Goal: Book appointment/travel/reservation: Book appointment/travel/reservation

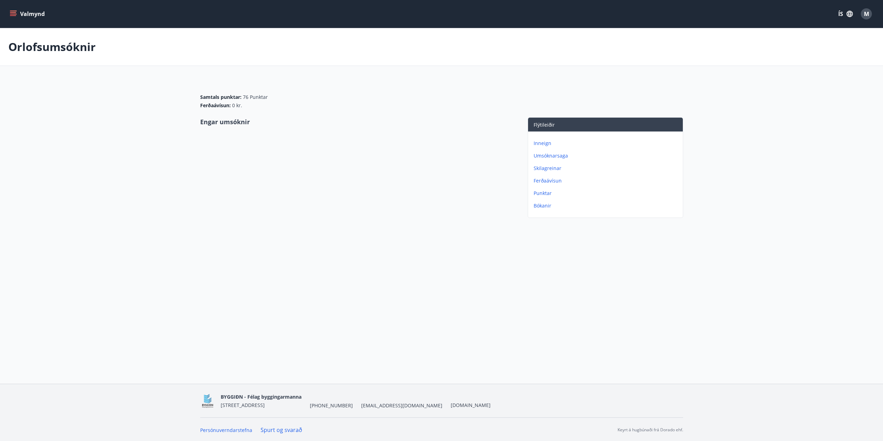
click at [545, 141] on p "Inneign" at bounding box center [607, 143] width 146 height 7
click at [14, 12] on icon "menu" at bounding box center [13, 13] width 7 height 7
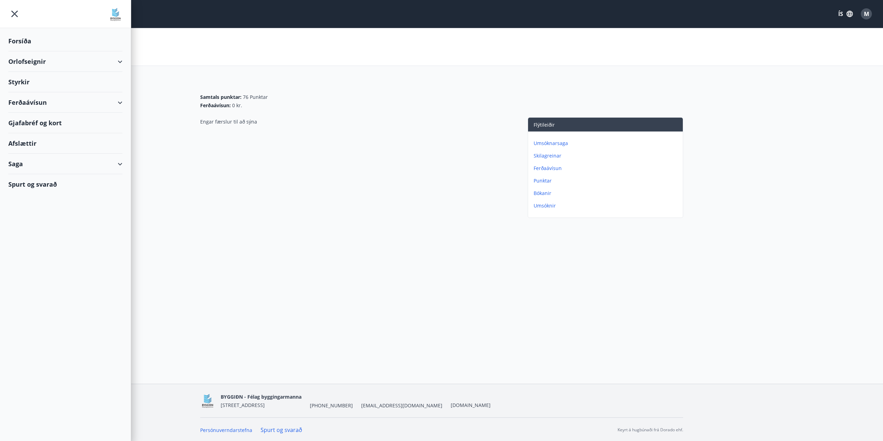
click at [22, 144] on div "Afslættir" at bounding box center [65, 143] width 114 height 20
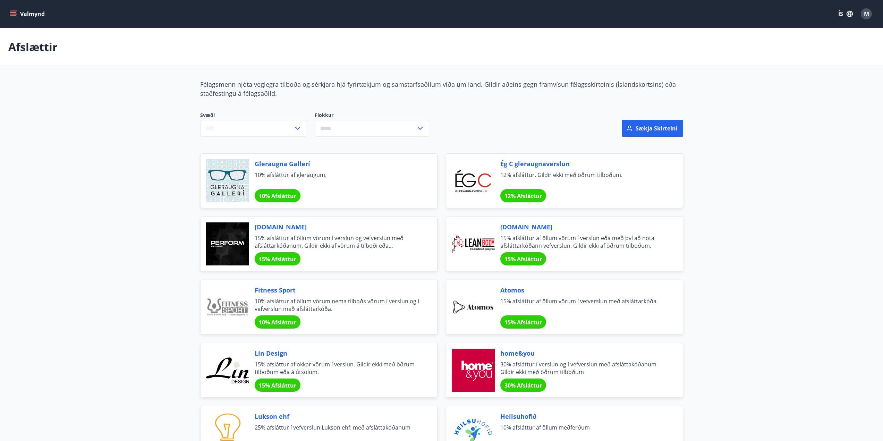
click at [14, 12] on icon "menu" at bounding box center [13, 12] width 6 height 1
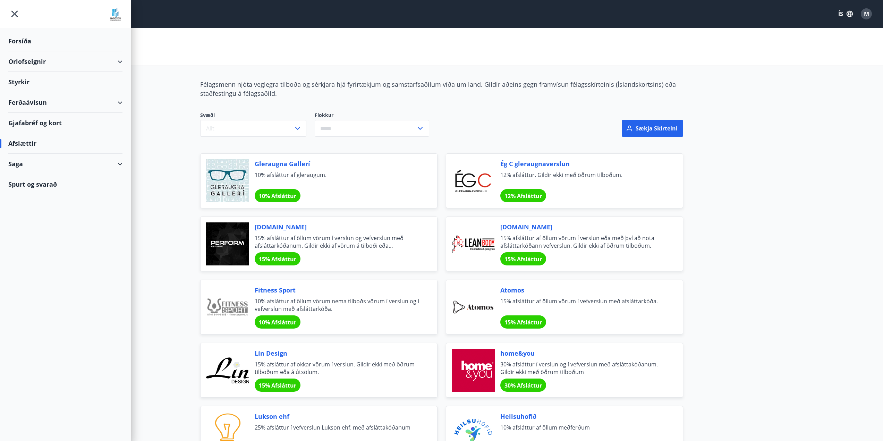
click at [13, 79] on div "Styrkir" at bounding box center [65, 82] width 114 height 20
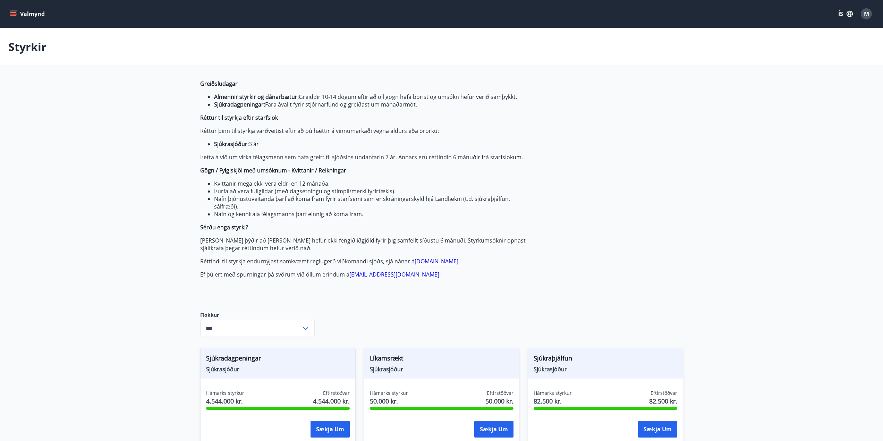
type input "***"
click at [12, 12] on icon "menu" at bounding box center [13, 12] width 6 height 1
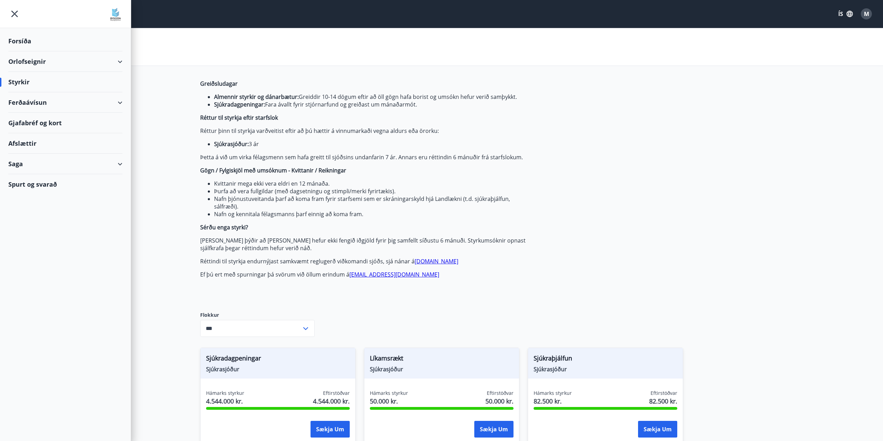
click at [11, 162] on div "Saga" at bounding box center [65, 164] width 114 height 20
click at [36, 211] on div "Umsóknir" at bounding box center [65, 210] width 103 height 15
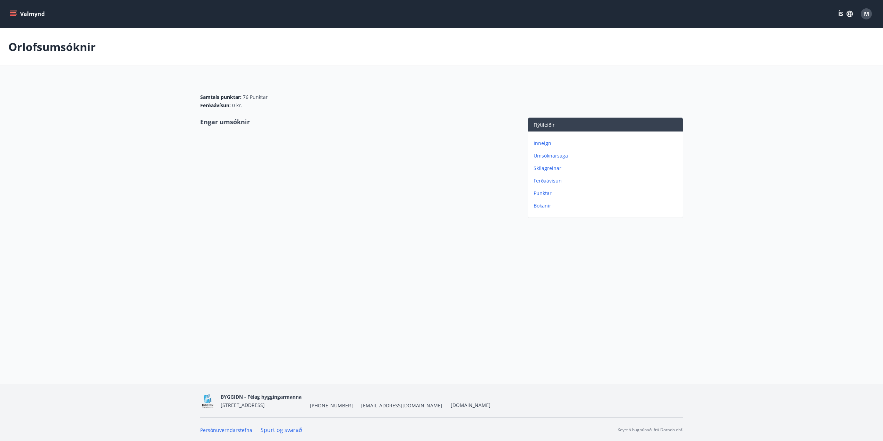
click at [551, 156] on p "Umsóknarsaga" at bounding box center [607, 155] width 146 height 7
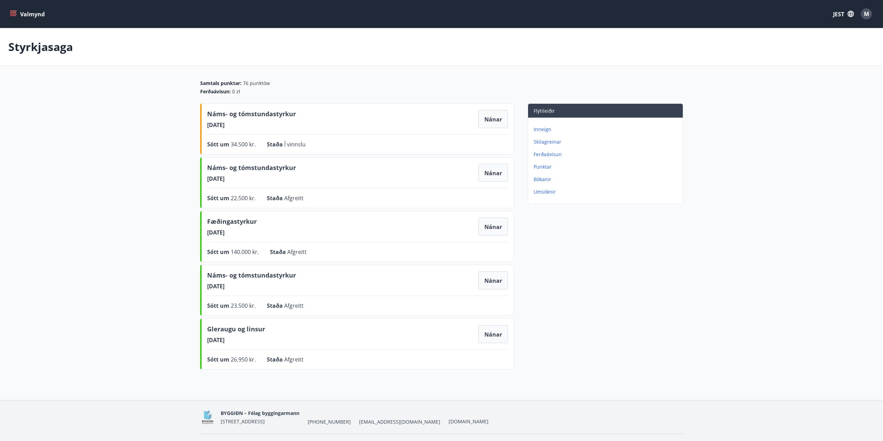
click at [545, 132] on font "Inneign" at bounding box center [543, 129] width 18 height 7
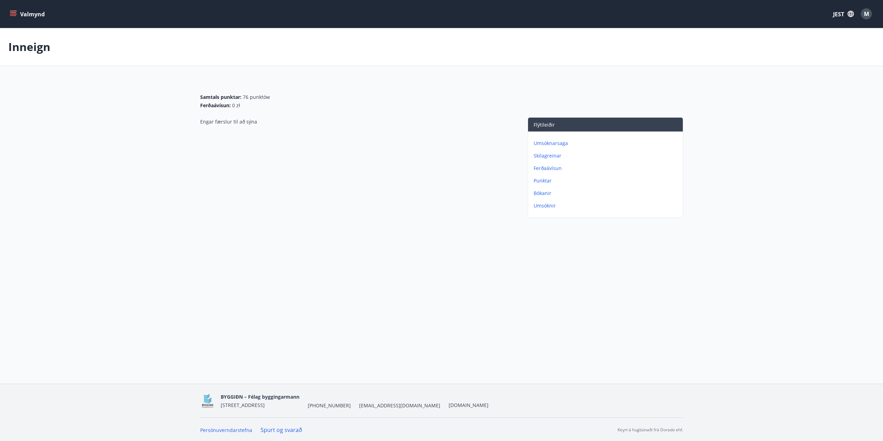
click at [11, 12] on icon "menu" at bounding box center [13, 13] width 7 height 7
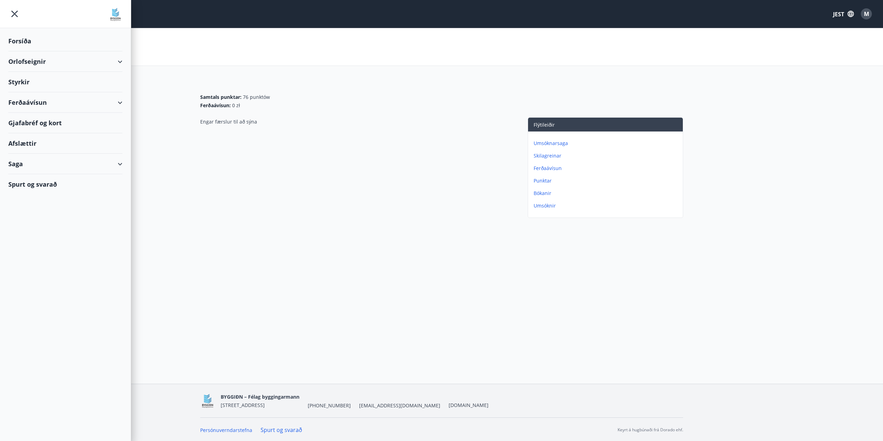
click at [27, 83] on font "Styrkir" at bounding box center [18, 82] width 21 height 8
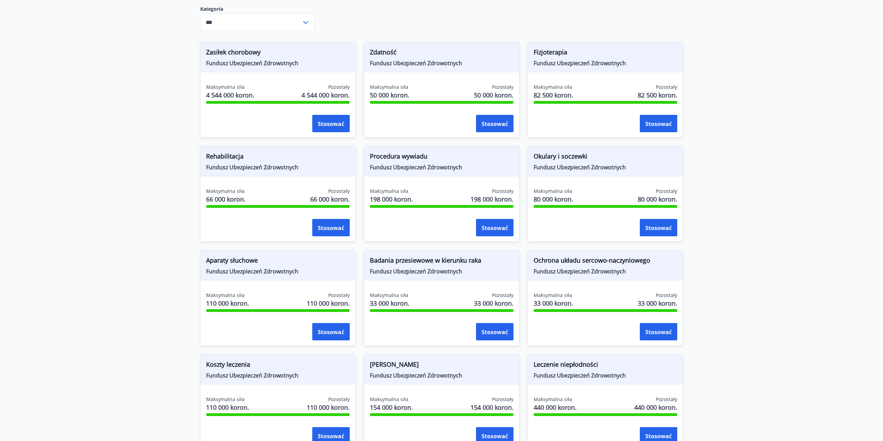
scroll to position [258, 0]
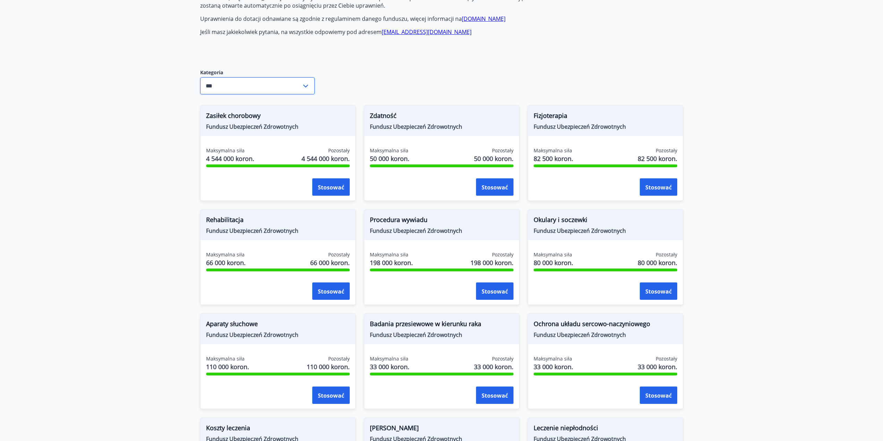
click at [298, 85] on input "***" at bounding box center [250, 85] width 101 height 17
click at [256, 126] on font "Fundusz Edukacyjny" at bounding box center [232, 128] width 52 height 8
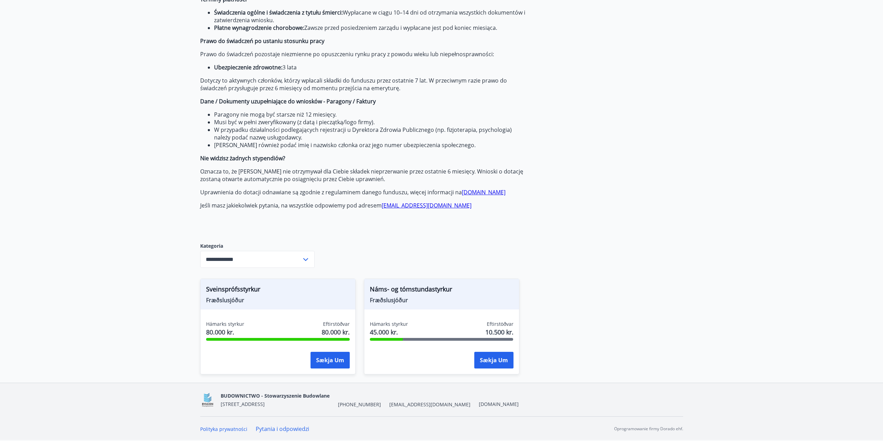
scroll to position [84, 0]
click at [413, 285] on span "Wsparcie edukacyjne i rekreacyjne" at bounding box center [442, 291] width 144 height 12
click at [303, 264] on div "**********" at bounding box center [257, 259] width 115 height 17
click at [243, 273] on li "Wszystko" at bounding box center [258, 274] width 114 height 13
type input "***"
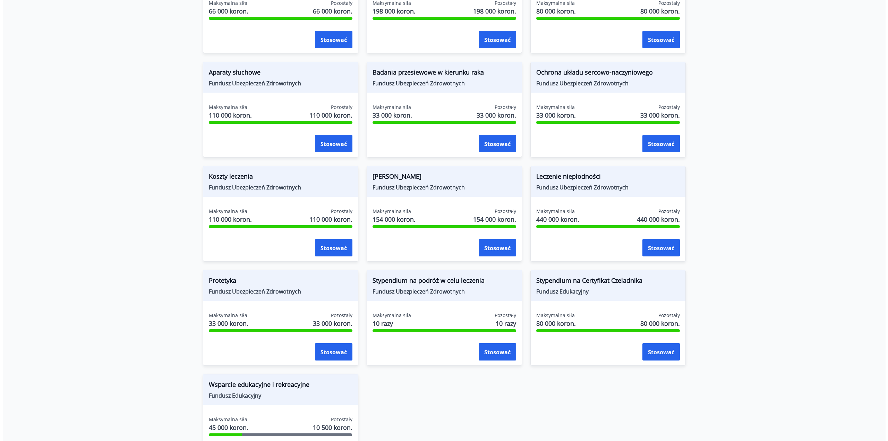
scroll to position [605, 0]
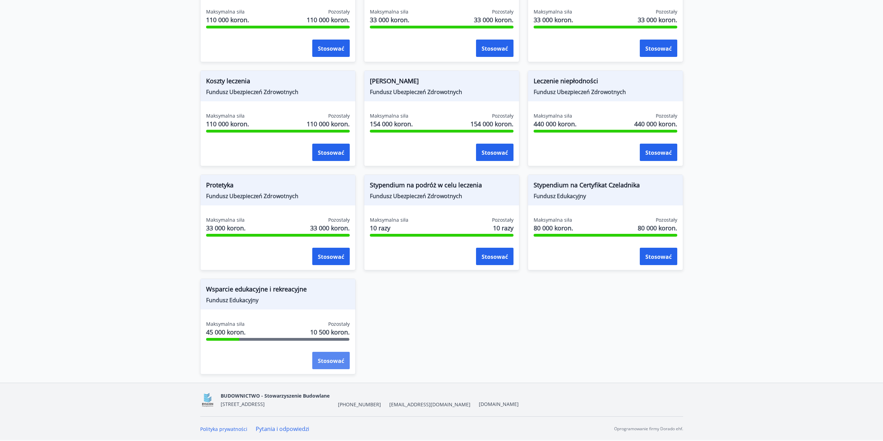
click at [318, 359] on font "Stosować" at bounding box center [331, 361] width 26 height 8
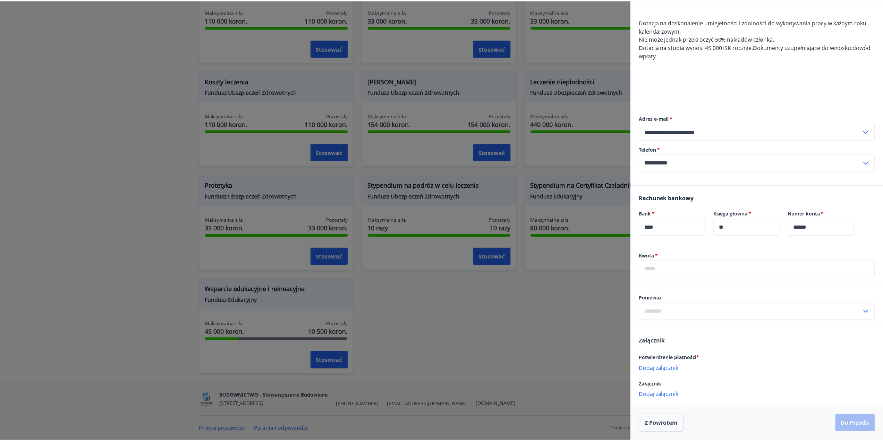
scroll to position [0, 0]
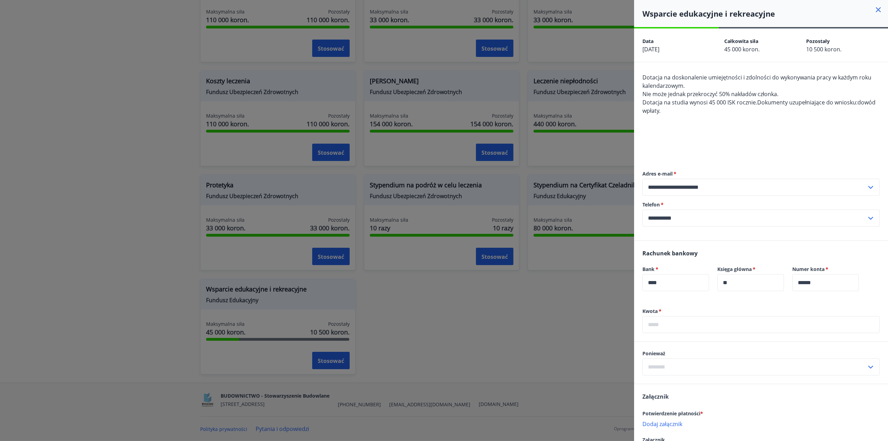
click at [874, 6] on icon at bounding box center [878, 10] width 8 height 8
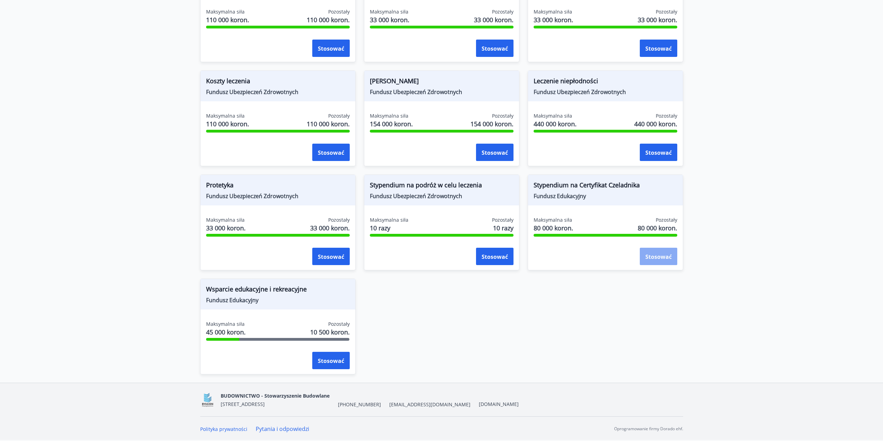
click at [664, 256] on font "Stosować" at bounding box center [658, 257] width 26 height 8
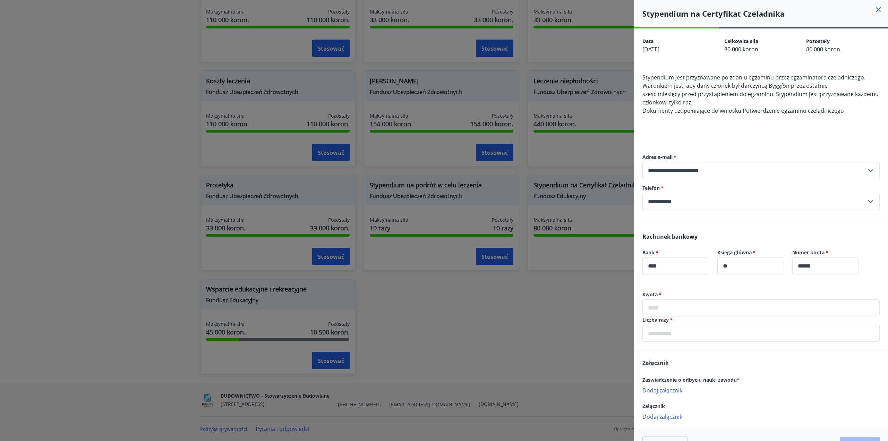
click at [876, 9] on icon at bounding box center [878, 10] width 8 height 8
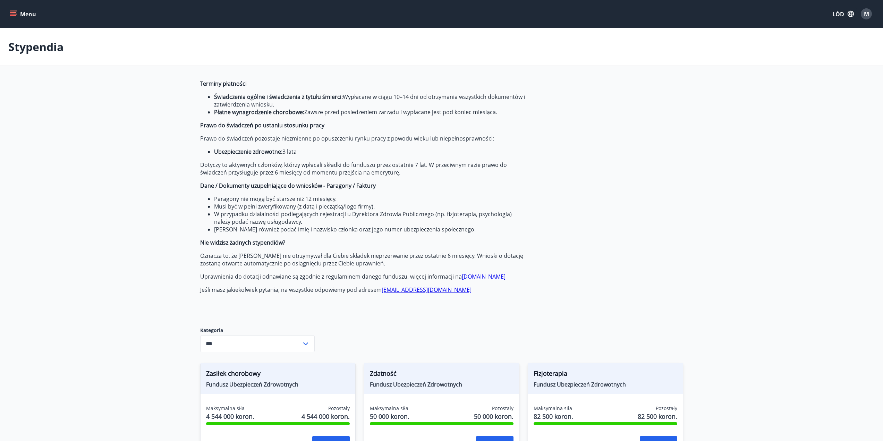
click at [15, 15] on icon "menu" at bounding box center [13, 13] width 7 height 7
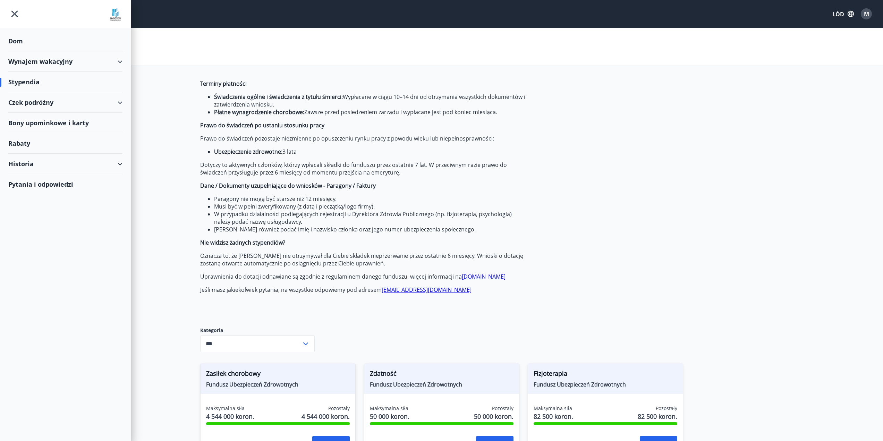
click at [50, 100] on font "Czek podróżny" at bounding box center [30, 102] width 45 height 8
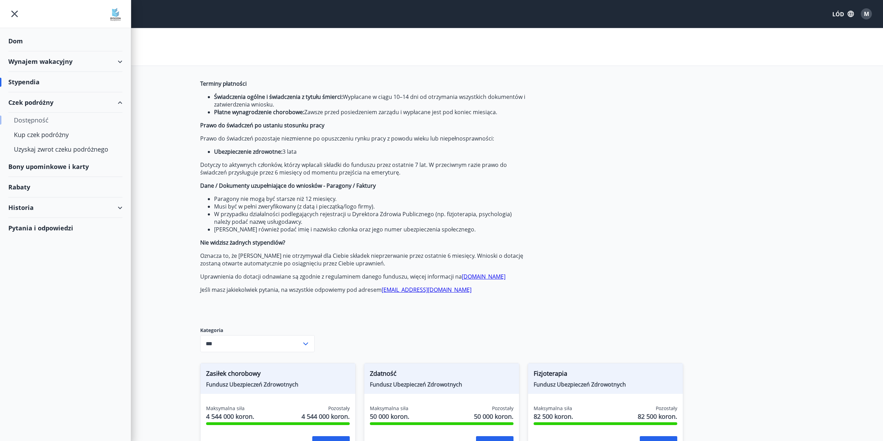
click at [37, 120] on font "Dostępność" at bounding box center [31, 120] width 35 height 8
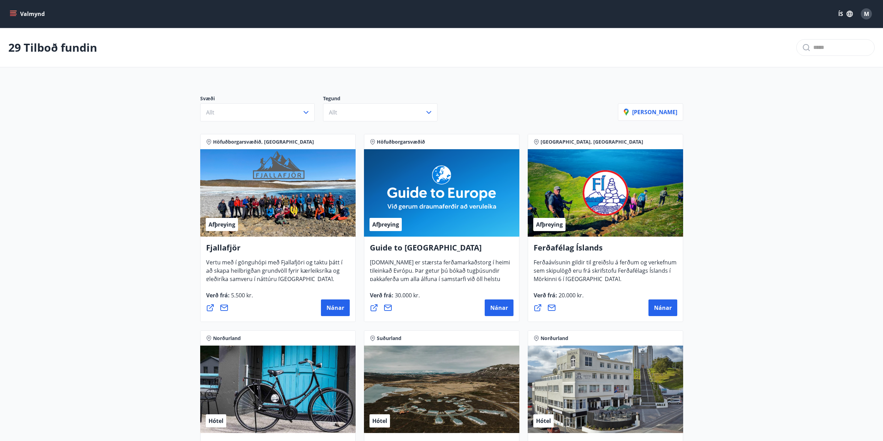
click at [16, 13] on icon "menu" at bounding box center [13, 13] width 7 height 7
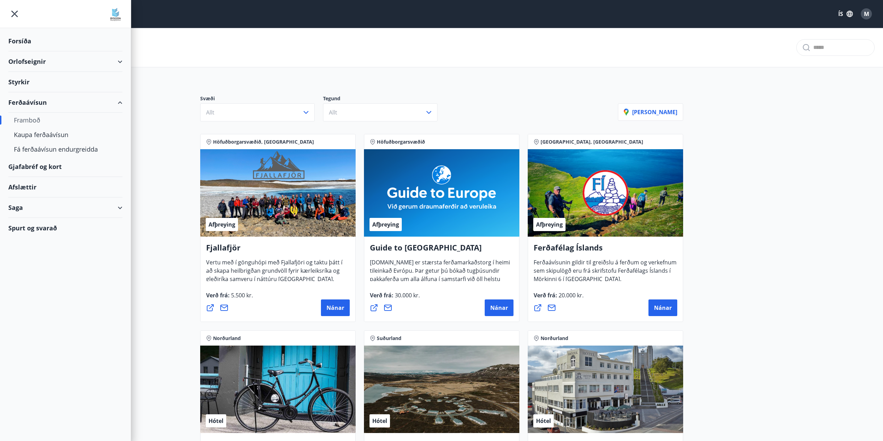
click at [18, 79] on div "Styrkir" at bounding box center [65, 82] width 114 height 20
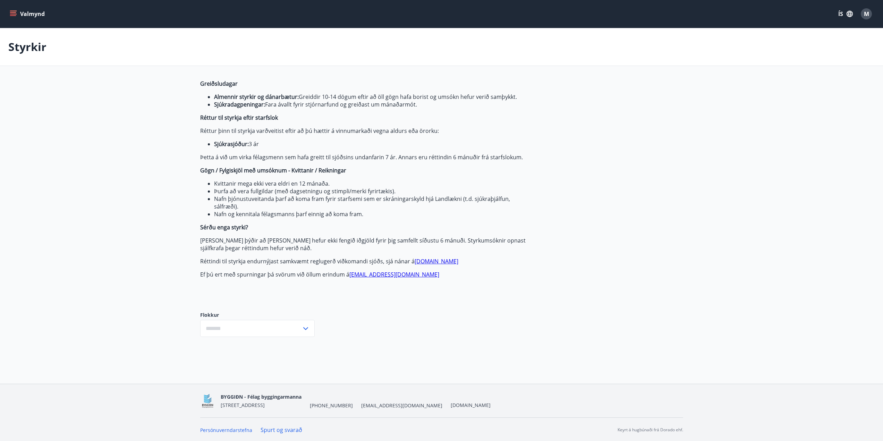
type input "***"
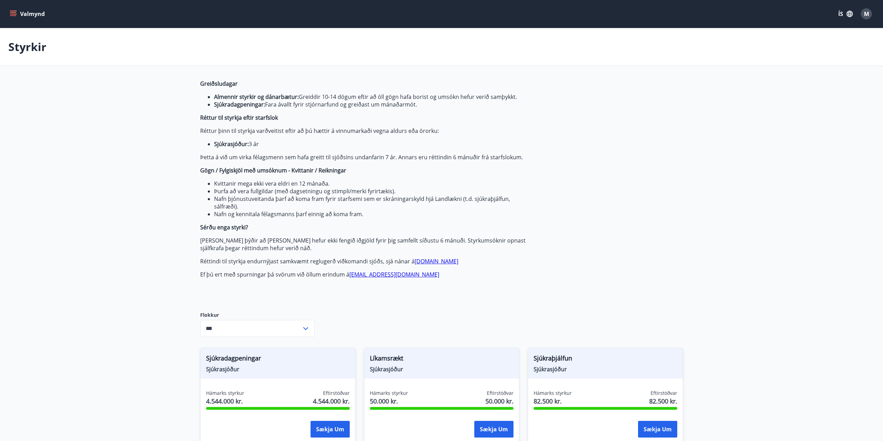
click at [16, 16] on icon "menu" at bounding box center [13, 13] width 7 height 7
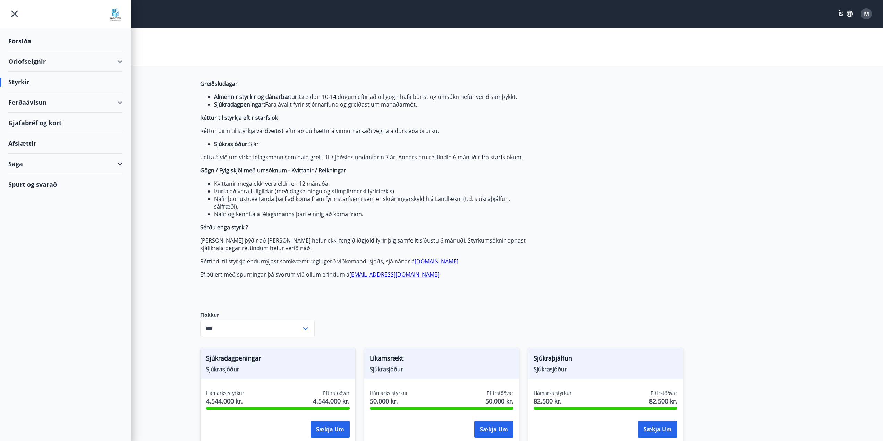
click at [39, 182] on div "Spurt og svarað" at bounding box center [65, 184] width 114 height 20
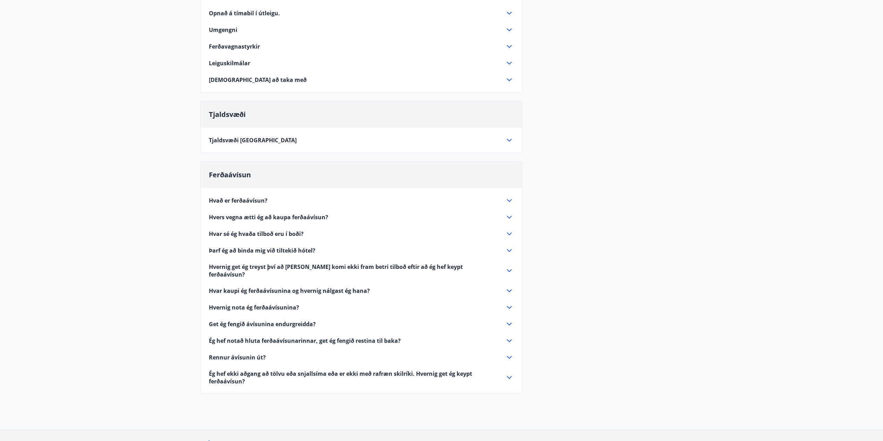
scroll to position [173, 0]
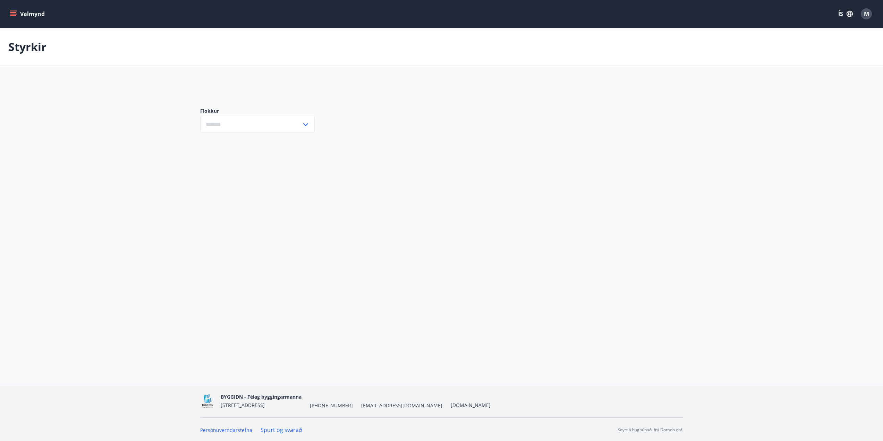
type input "***"
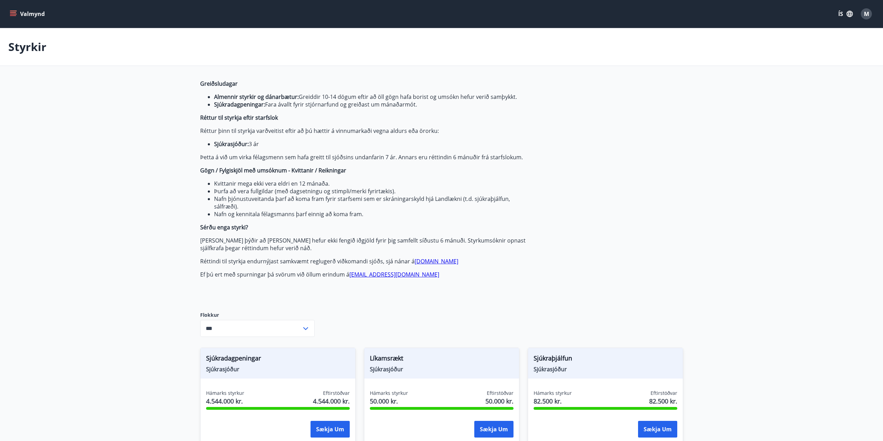
click at [11, 15] on icon "menu" at bounding box center [13, 13] width 7 height 7
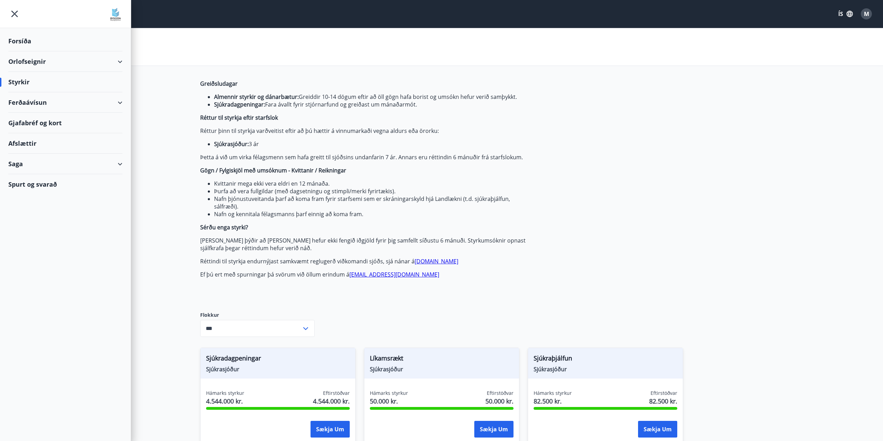
click at [29, 60] on div "Orlofseignir" at bounding box center [65, 61] width 114 height 20
click at [24, 40] on div "Forsíða" at bounding box center [65, 41] width 114 height 20
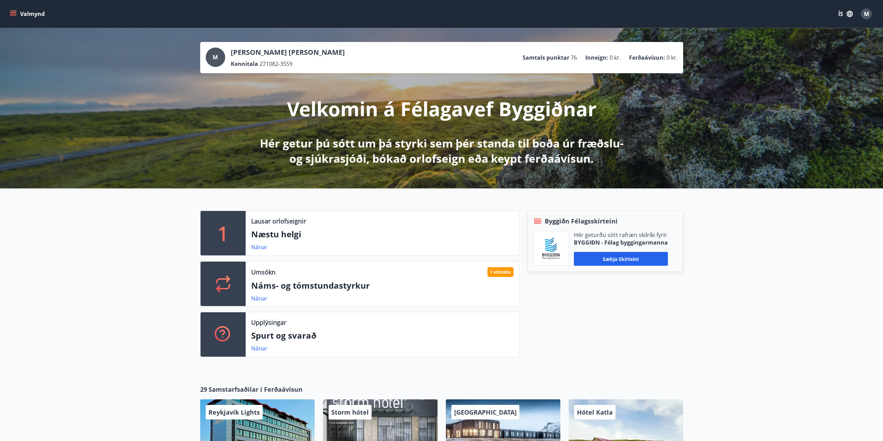
click at [12, 12] on icon "menu" at bounding box center [13, 12] width 6 height 1
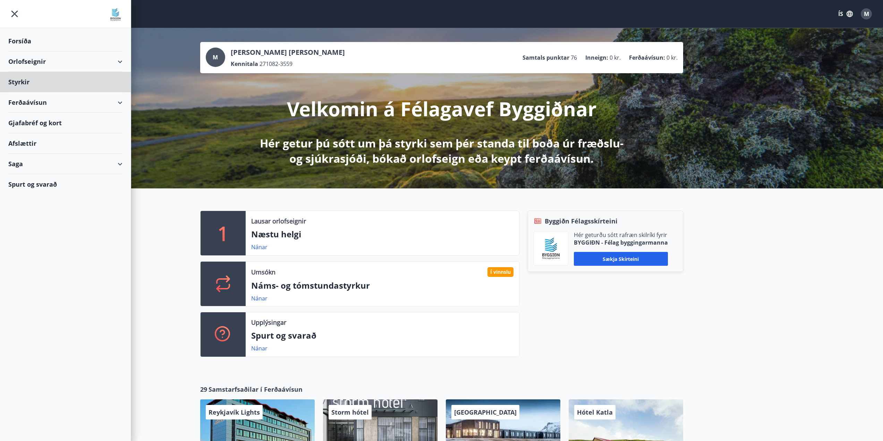
click at [28, 42] on div "Forsíða" at bounding box center [65, 41] width 114 height 20
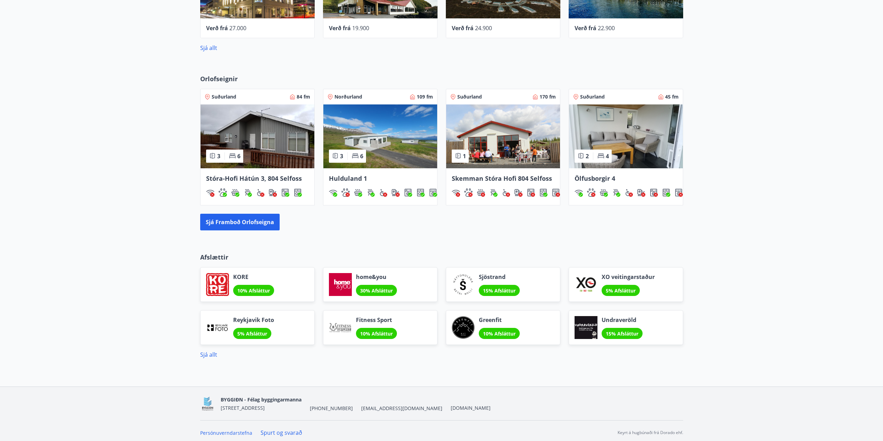
scroll to position [275, 0]
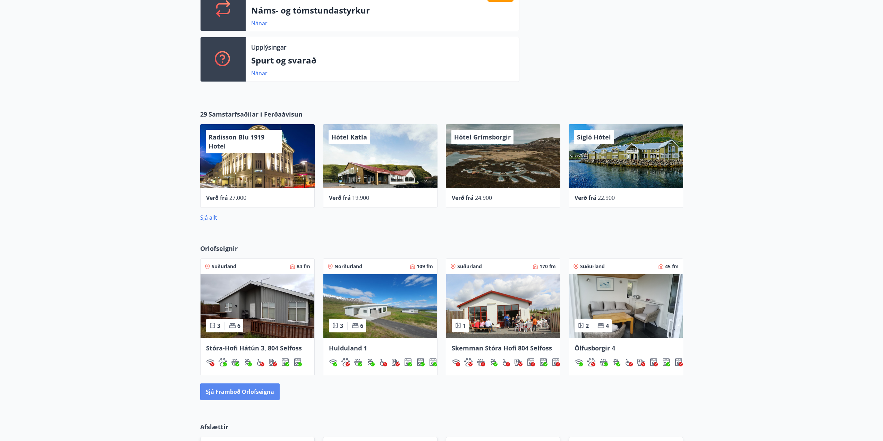
click at [228, 390] on button "Sjá framboð orlofseigna" at bounding box center [239, 391] width 79 height 17
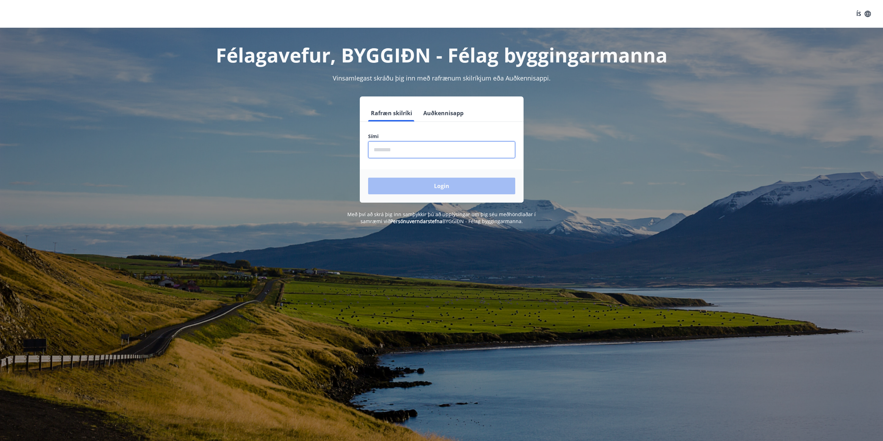
click at [441, 147] on input "phone" at bounding box center [441, 149] width 147 height 17
type input "********"
click at [432, 185] on button "Login" at bounding box center [441, 186] width 147 height 17
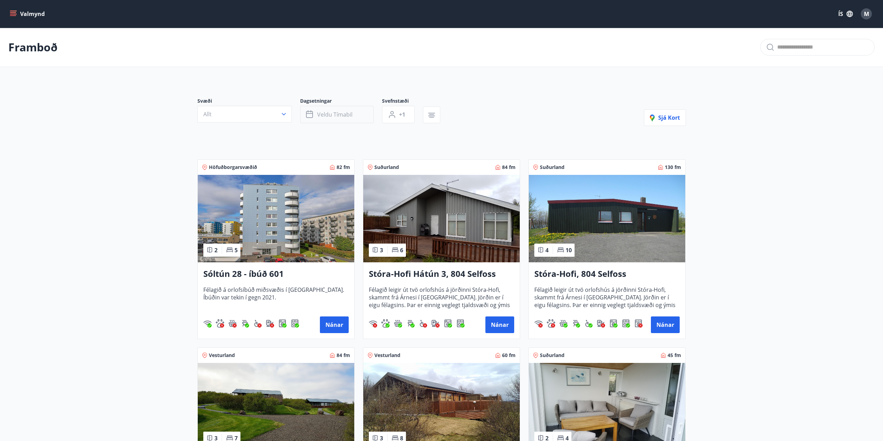
click at [342, 121] on button "Veldu tímabil" at bounding box center [337, 114] width 74 height 17
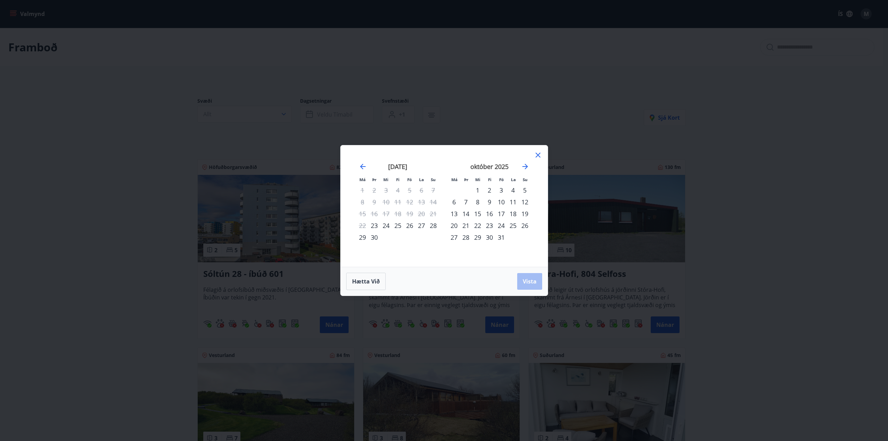
click at [409, 228] on div "26" at bounding box center [410, 226] width 12 height 12
drag, startPoint x: 431, startPoint y: 228, endPoint x: 436, endPoint y: 239, distance: 11.8
click at [431, 229] on div "28" at bounding box center [433, 226] width 12 height 12
click at [525, 281] on span "Vista" at bounding box center [530, 282] width 14 height 8
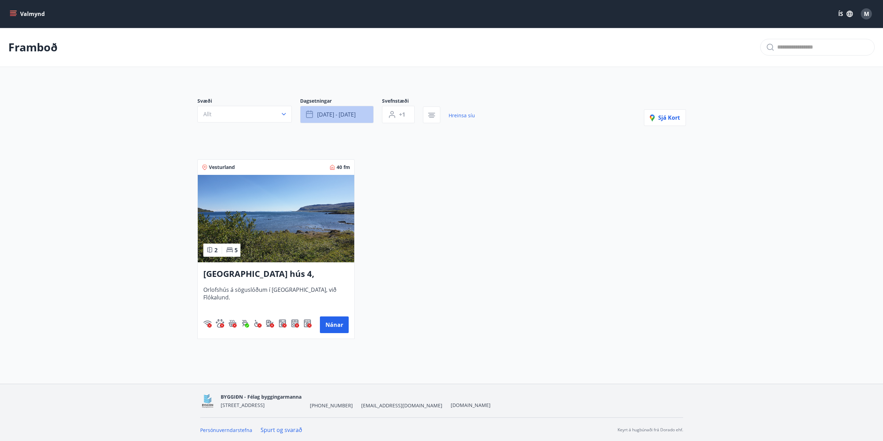
click at [348, 108] on button "sep 26 - sep 28" at bounding box center [337, 114] width 74 height 17
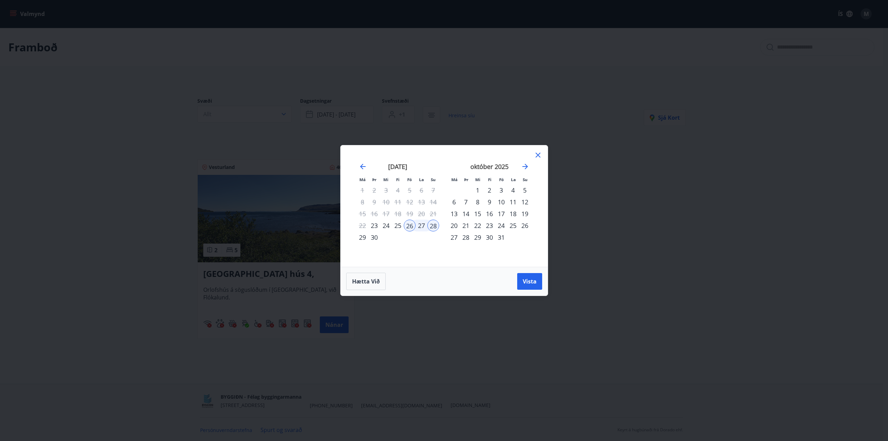
click at [501, 193] on div "3" at bounding box center [501, 190] width 12 height 12
click at [527, 192] on div "5" at bounding box center [525, 190] width 12 height 12
click at [530, 283] on span "Vista" at bounding box center [530, 282] width 14 height 8
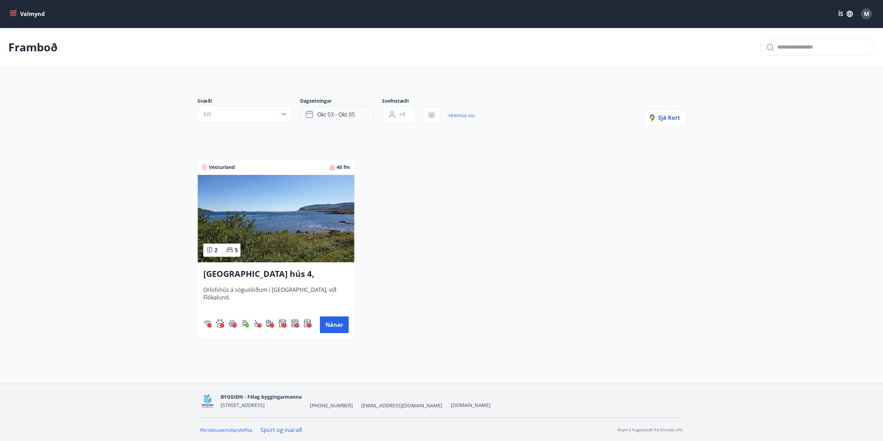
click at [348, 113] on span "okt 03 - okt 05" at bounding box center [336, 115] width 38 height 8
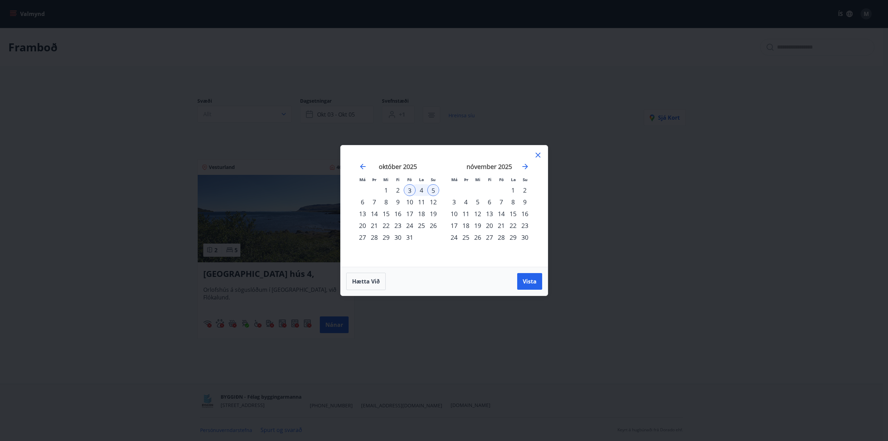
click at [408, 203] on div "10" at bounding box center [410, 202] width 12 height 12
click at [430, 202] on div "12" at bounding box center [433, 202] width 12 height 12
click at [525, 280] on span "Vista" at bounding box center [530, 282] width 14 height 8
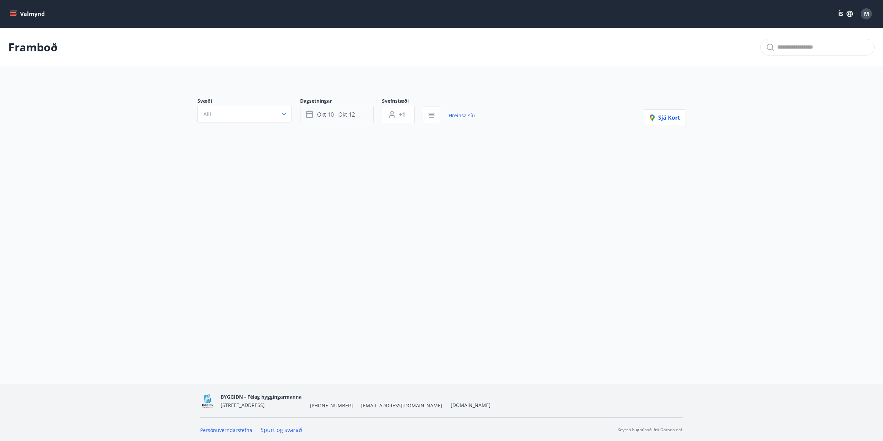
click at [350, 116] on span "okt 10 - okt 12" at bounding box center [336, 115] width 38 height 8
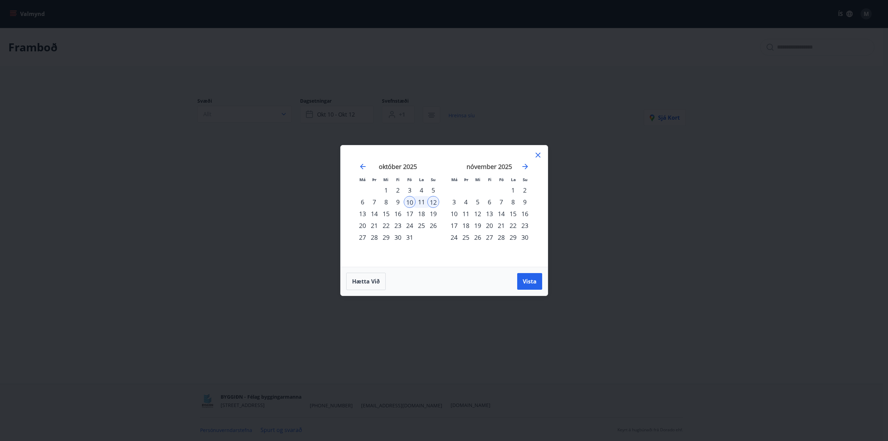
click at [409, 225] on div "24" at bounding box center [410, 226] width 12 height 12
click at [432, 226] on div "26" at bounding box center [433, 226] width 12 height 12
click at [522, 280] on button "Vista" at bounding box center [529, 281] width 25 height 17
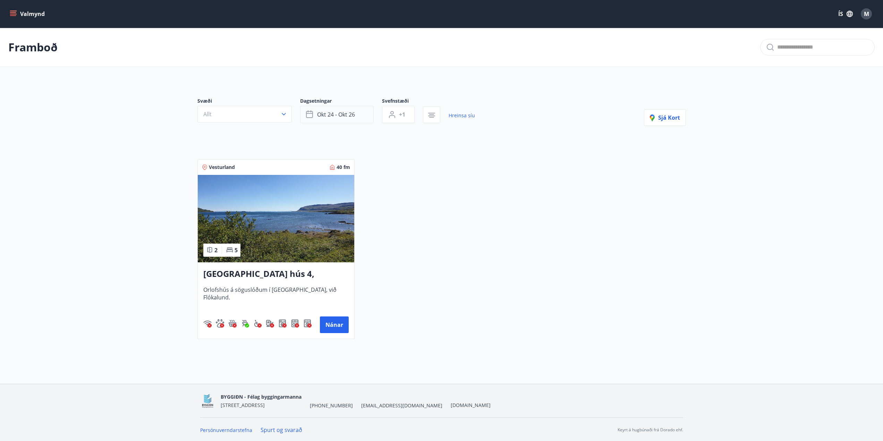
click at [344, 116] on span "okt 24 - okt 26" at bounding box center [336, 115] width 38 height 8
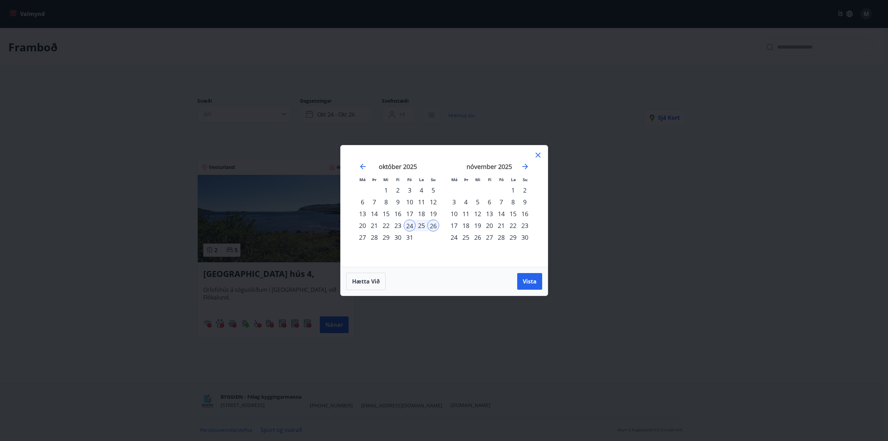
click at [409, 242] on div "31" at bounding box center [410, 237] width 12 height 12
click at [526, 190] on div "2" at bounding box center [525, 190] width 12 height 12
click at [528, 282] on span "Vista" at bounding box center [530, 282] width 14 height 8
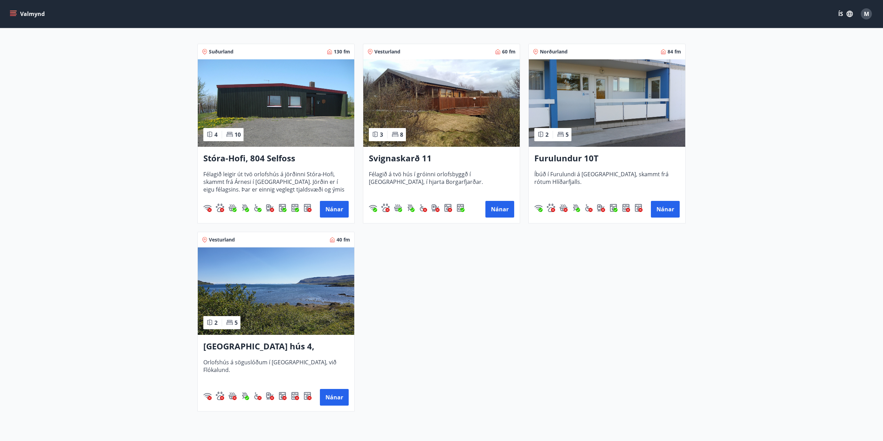
scroll to position [58, 0]
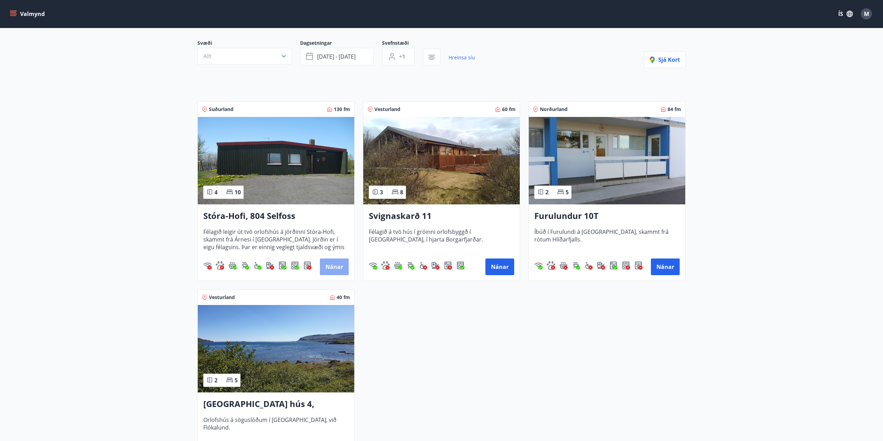
click at [332, 267] on button "Nánar" at bounding box center [334, 267] width 29 height 17
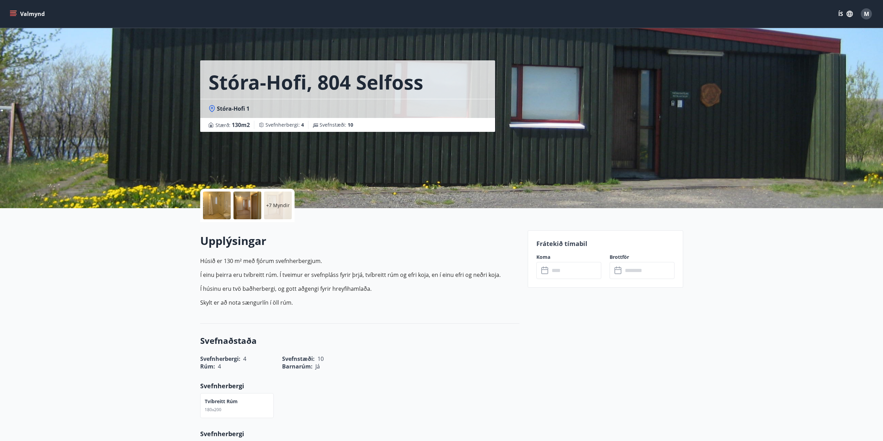
click at [577, 275] on input "text" at bounding box center [576, 270] width 52 height 17
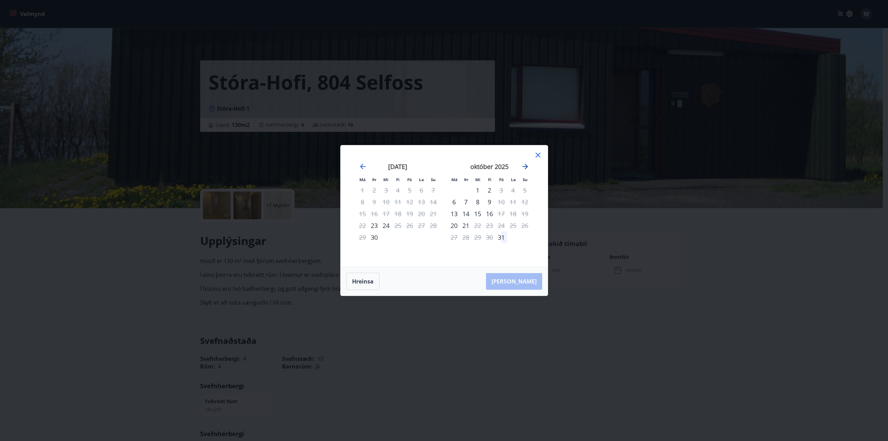
click at [524, 166] on icon "Move forward to switch to the next month." at bounding box center [525, 166] width 8 height 8
click at [528, 166] on icon "Move forward to switch to the next month." at bounding box center [525, 166] width 8 height 8
click at [537, 155] on icon at bounding box center [538, 155] width 8 height 8
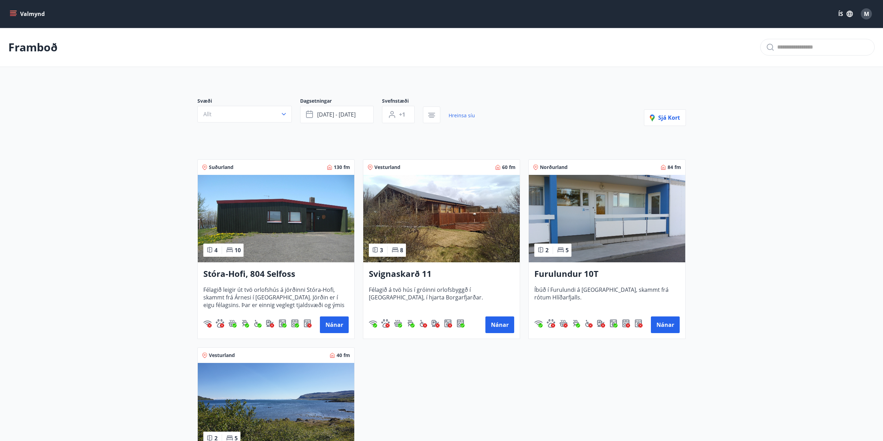
click at [464, 232] on img at bounding box center [441, 218] width 156 height 87
